Goal: Transaction & Acquisition: Purchase product/service

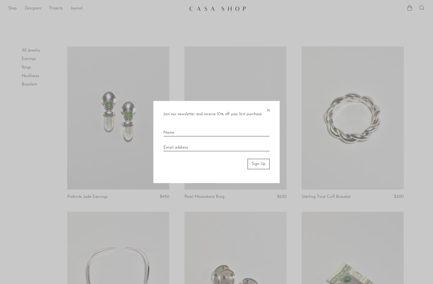
click at [268, 109] on span "×" at bounding box center [268, 109] width 5 height 16
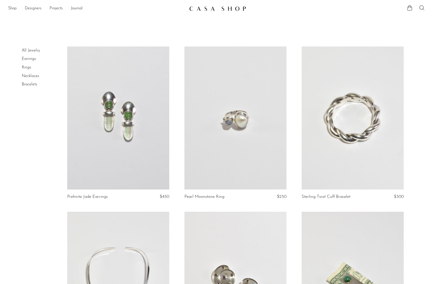
click at [24, 52] on link "All Jewelry" at bounding box center [31, 51] width 18 height 4
click at [423, 8] on icon at bounding box center [422, 8] width 6 height 6
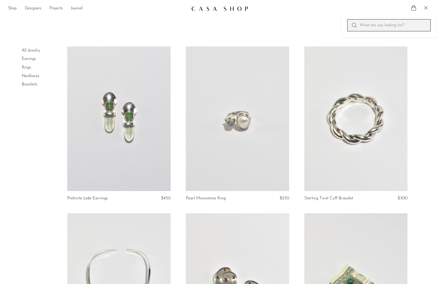
click at [361, 25] on input "Perform a search" at bounding box center [388, 25] width 83 height 12
type input "ruby"
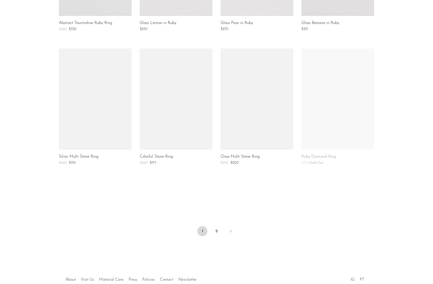
scroll to position [342, 0]
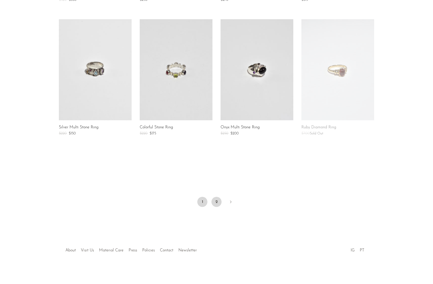
click at [220, 202] on link "2" at bounding box center [216, 202] width 10 height 10
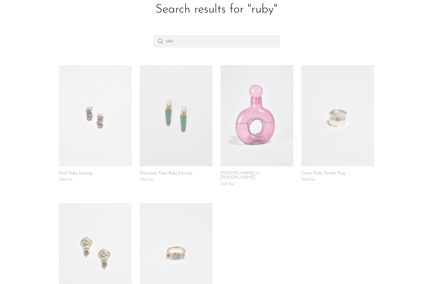
scroll to position [76, 0]
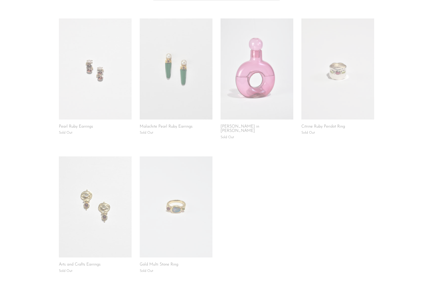
click at [197, 168] on link at bounding box center [176, 206] width 73 height 101
